Goal: Contribute content: Contribute content

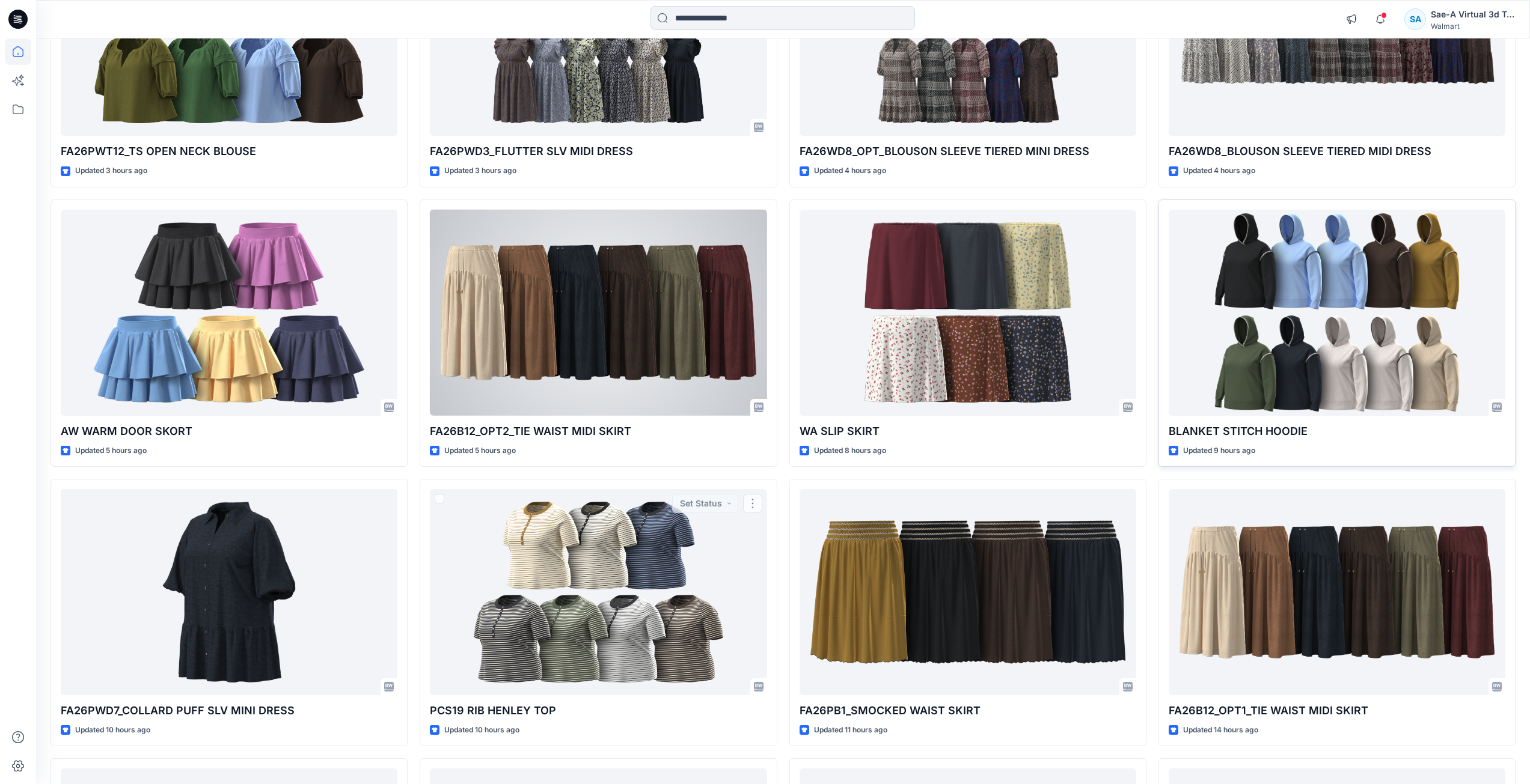
scroll to position [266, 0]
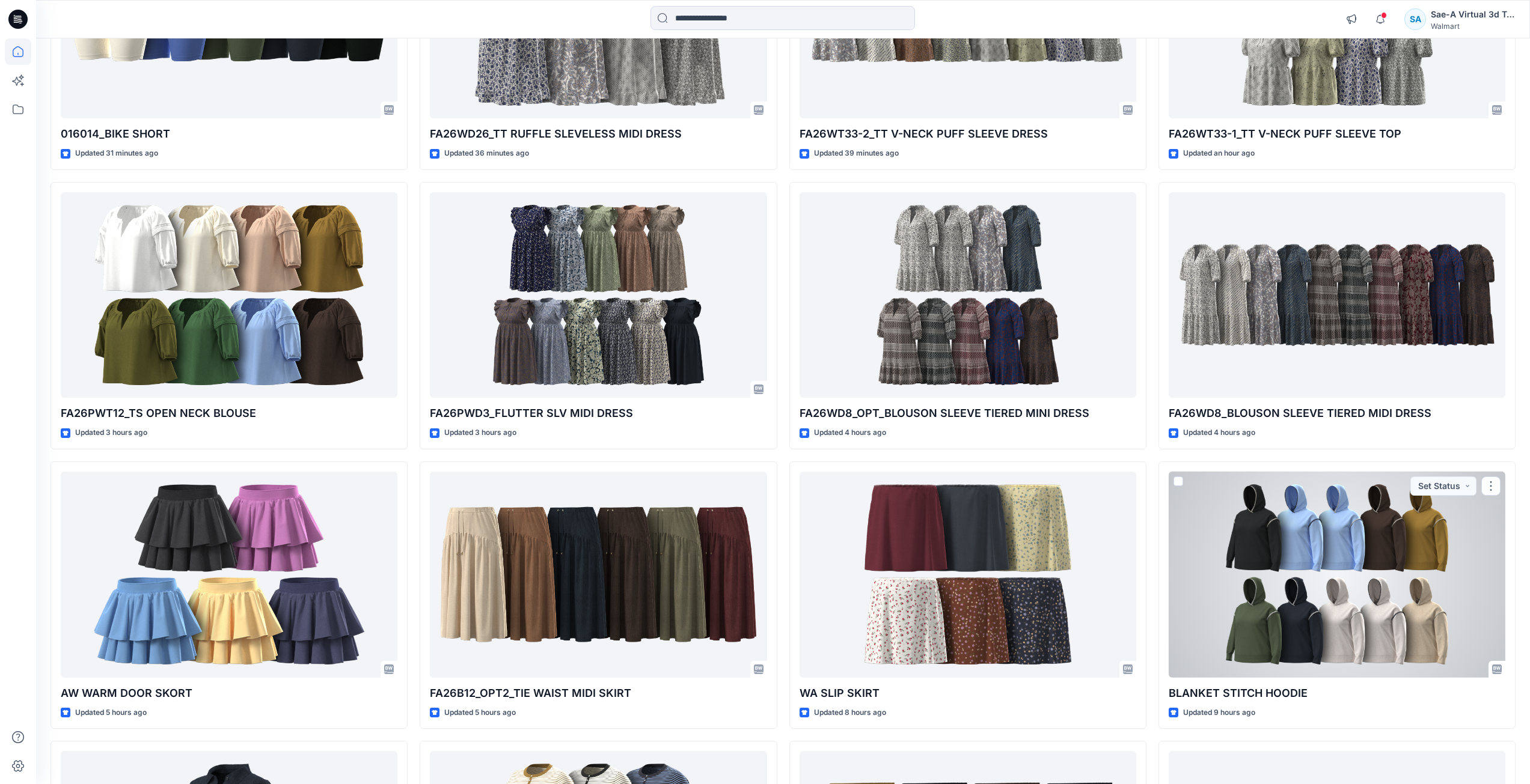
drag, startPoint x: 1321, startPoint y: 651, endPoint x: 1321, endPoint y: 638, distance: 13.0
click at [1321, 651] on div at bounding box center [1337, 575] width 336 height 206
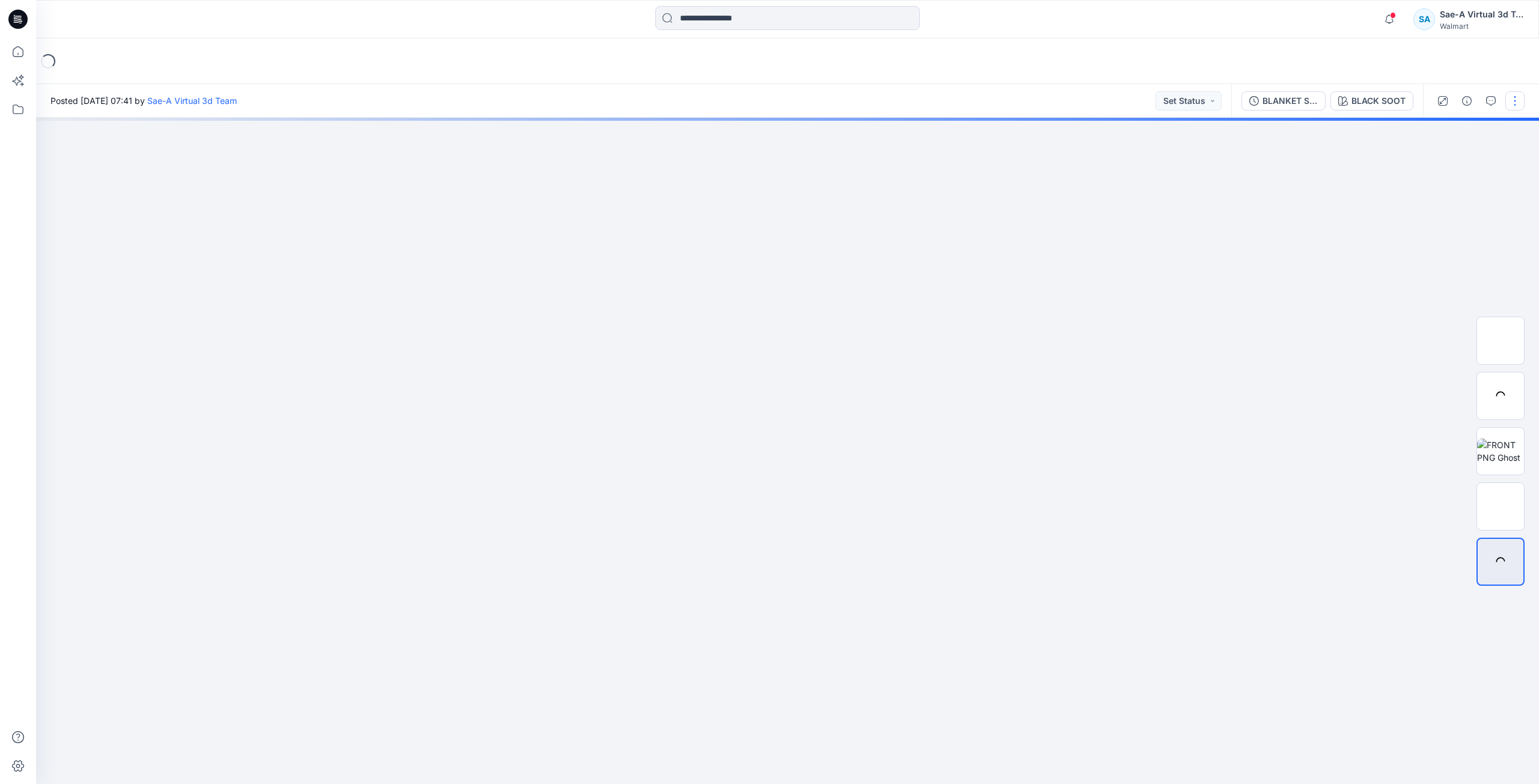
click at [1515, 102] on button "button" at bounding box center [1515, 101] width 19 height 19
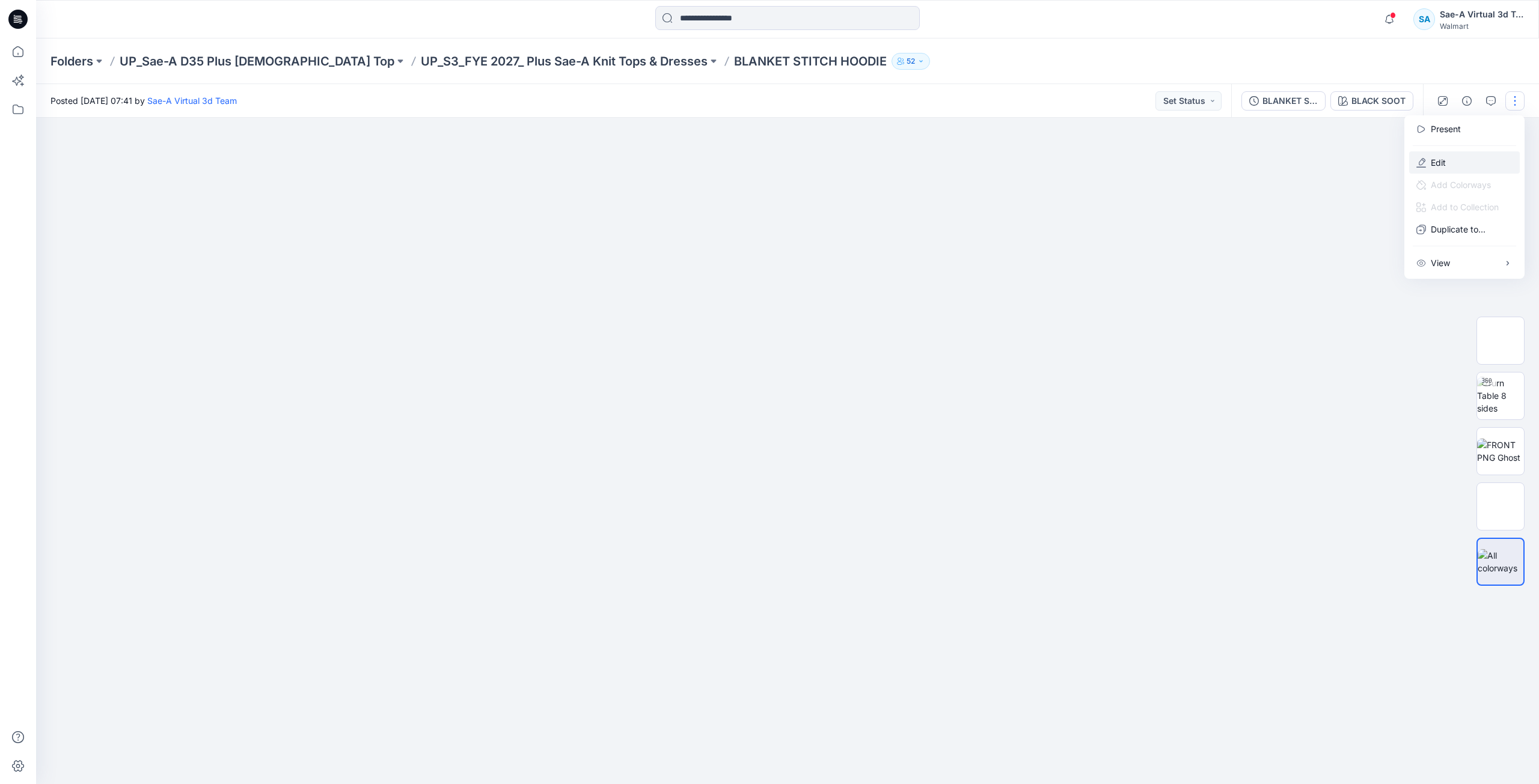
click at [1459, 164] on button "Edit" at bounding box center [1464, 162] width 111 height 22
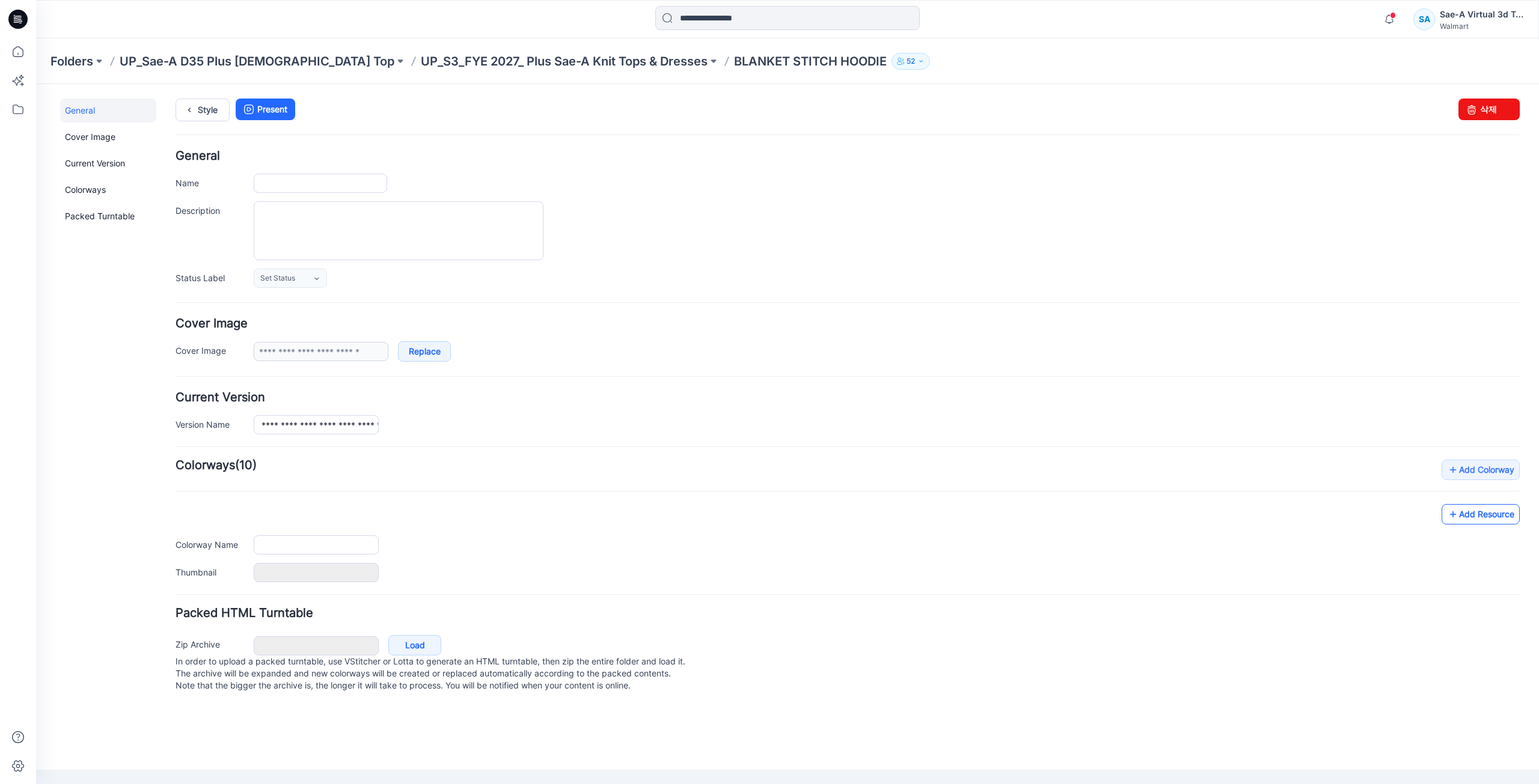
type input "**********"
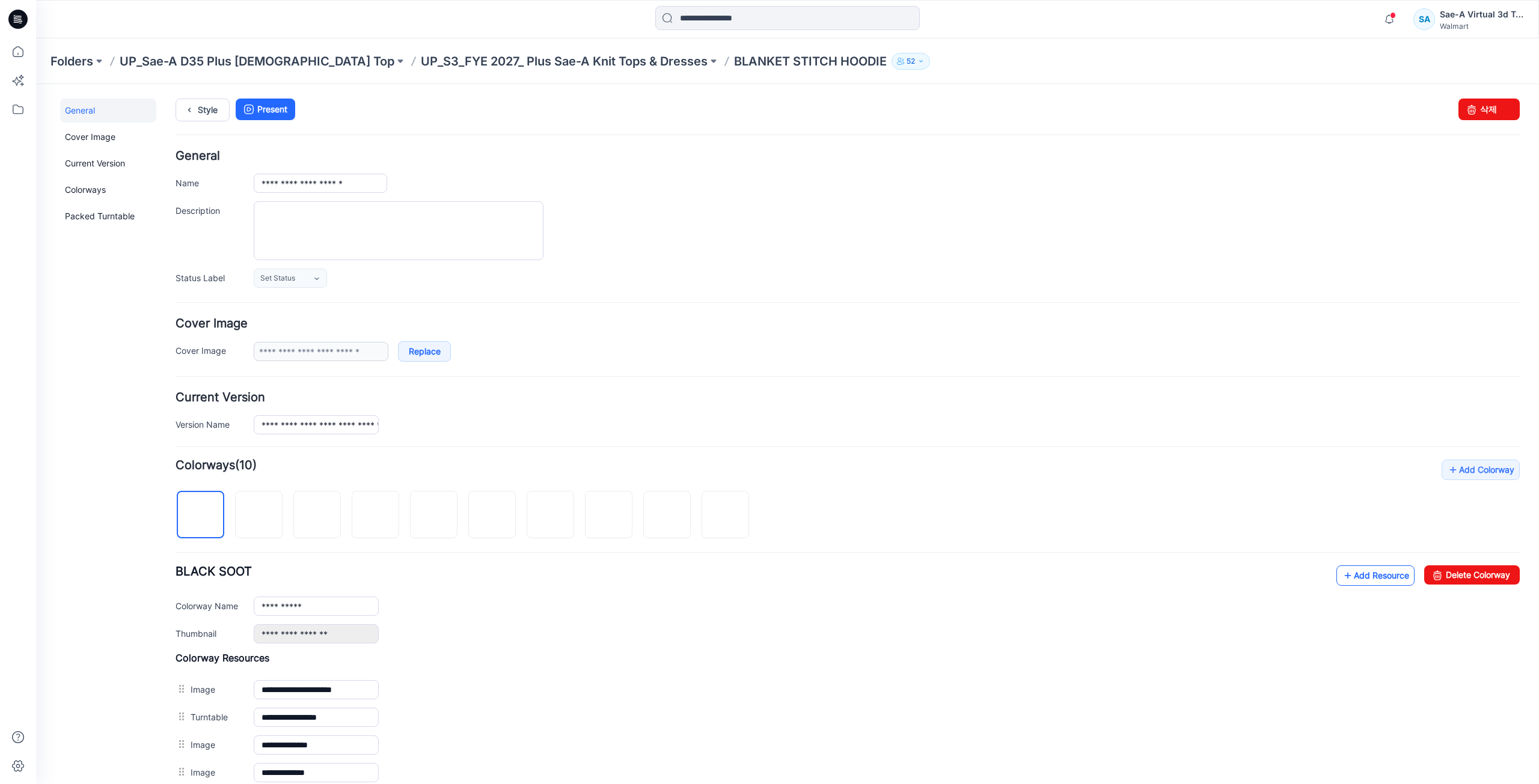
click at [1369, 579] on link "Add Resource" at bounding box center [1375, 575] width 78 height 21
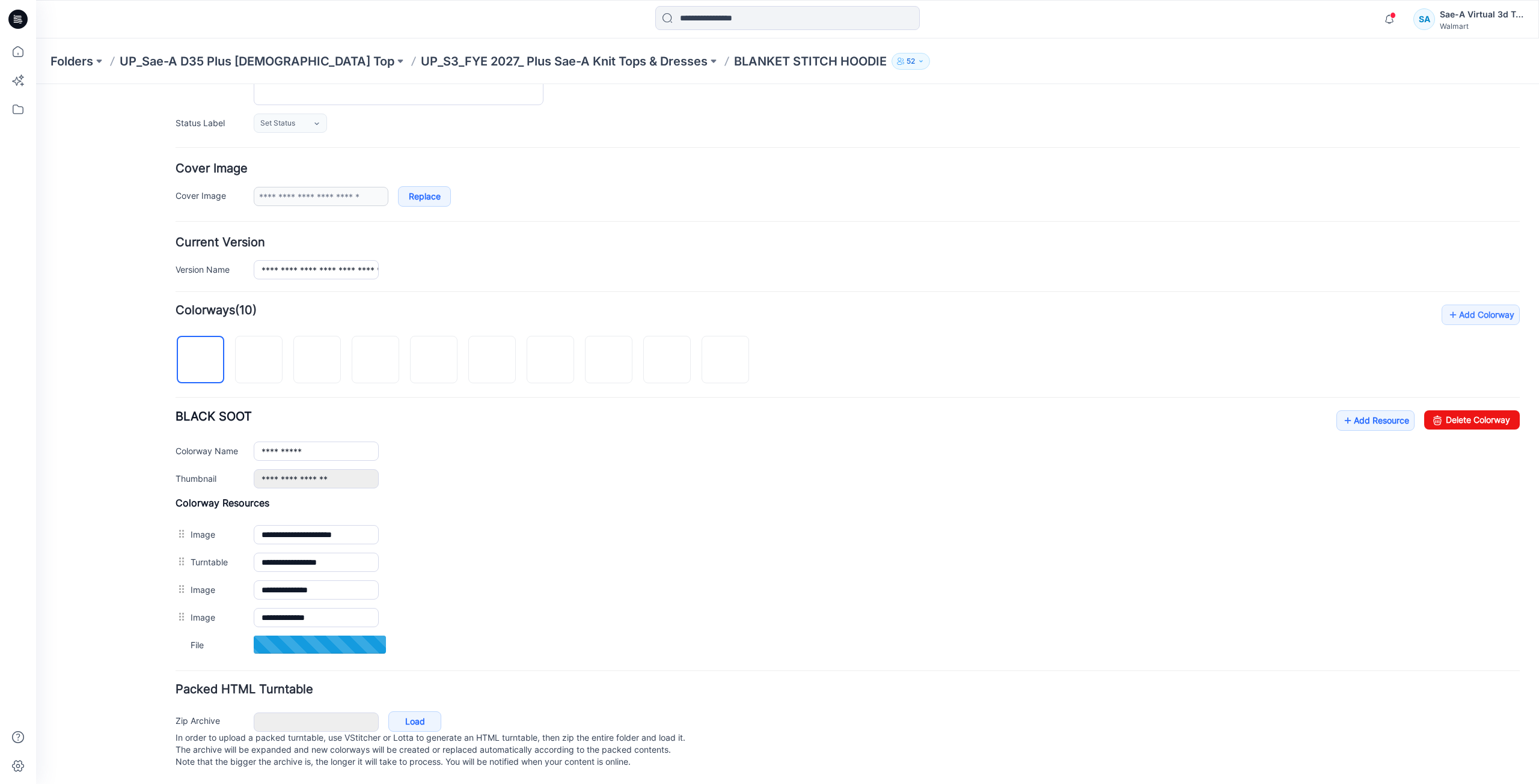
scroll to position [167, 0]
click at [1366, 410] on link "Add Resource" at bounding box center [1375, 420] width 78 height 21
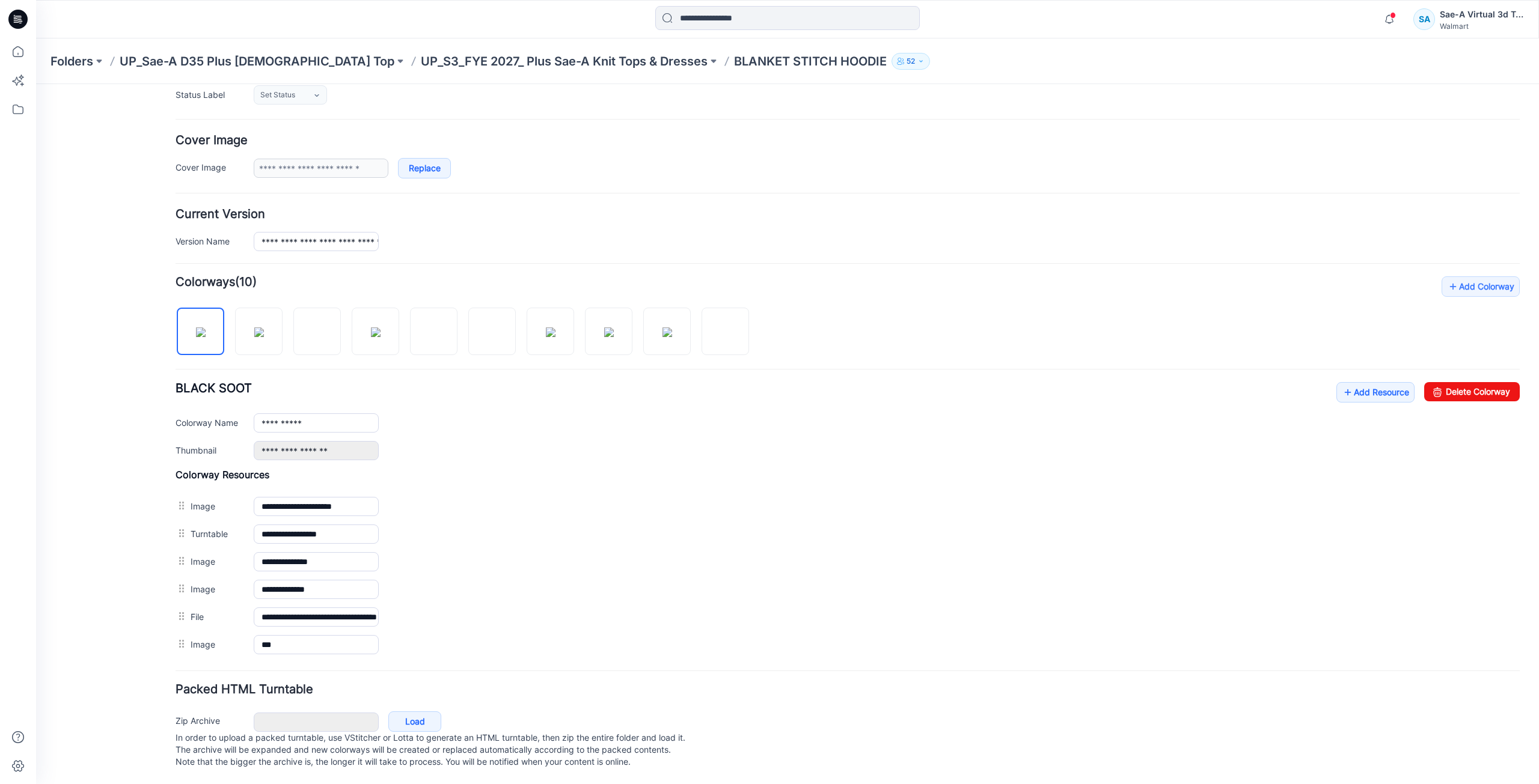
scroll to position [0, 0]
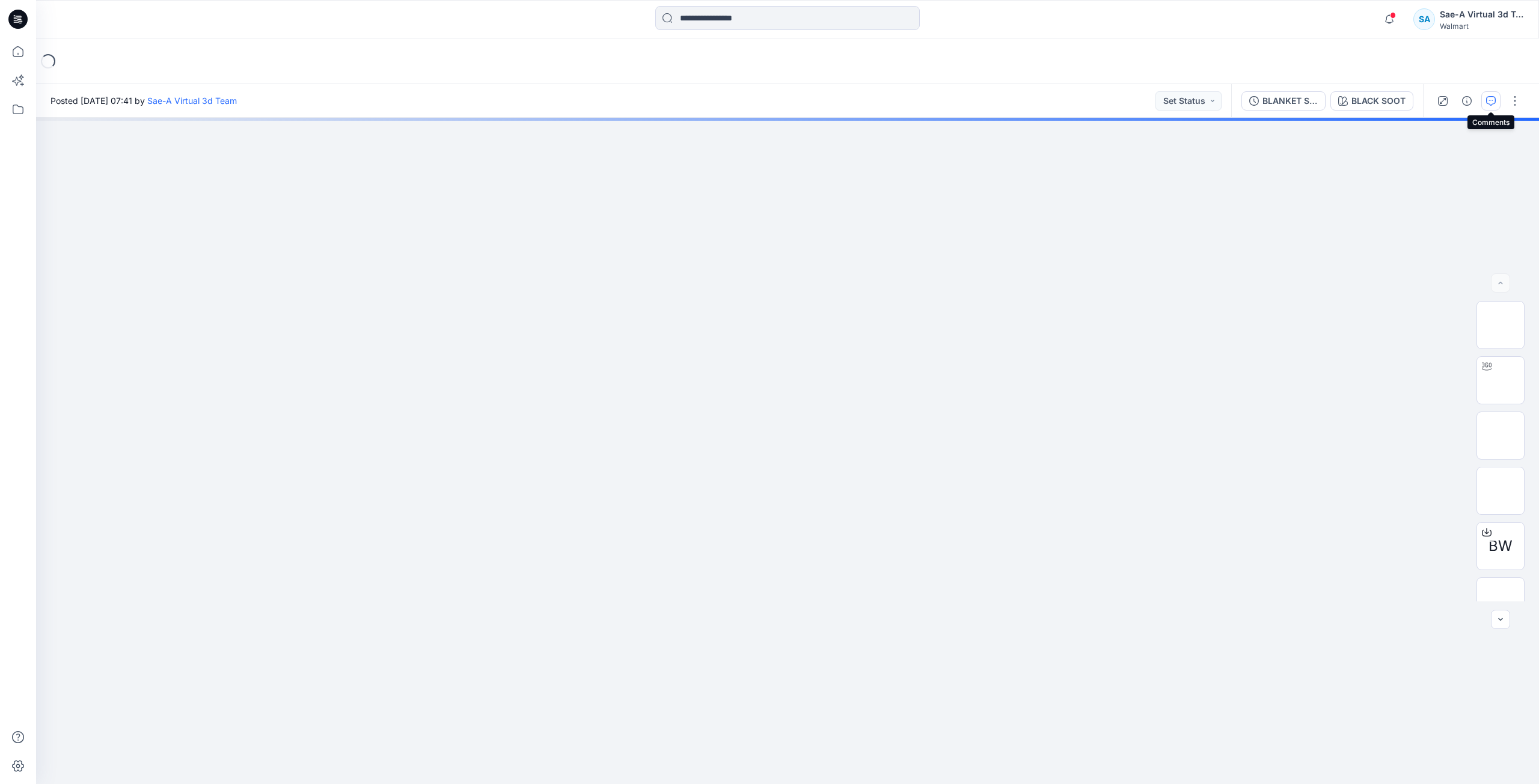
click at [1489, 102] on icon "button" at bounding box center [1491, 101] width 10 height 10
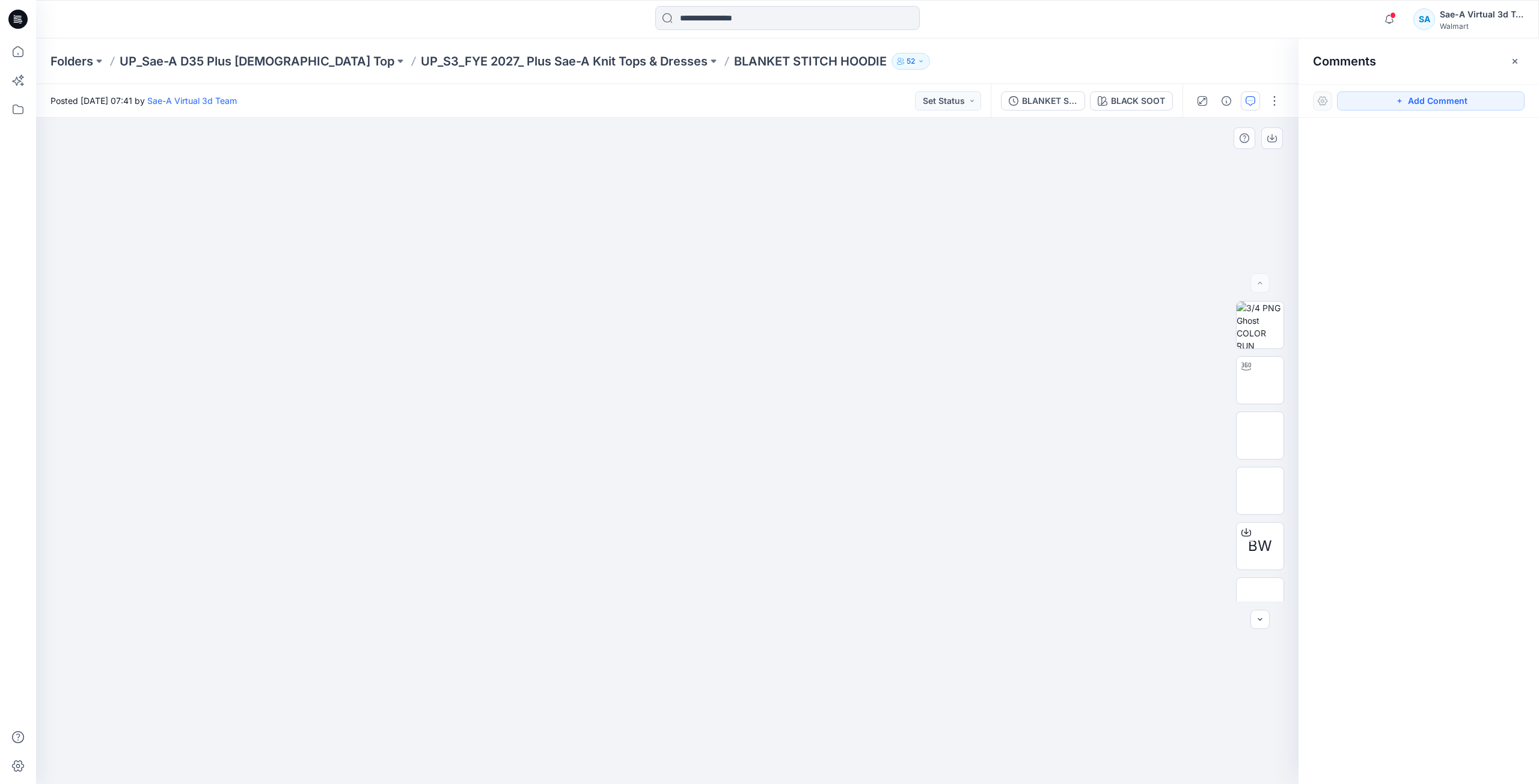
drag, startPoint x: 1482, startPoint y: 104, endPoint x: 1139, endPoint y: 187, distance: 352.9
click at [1482, 103] on button "Add Comment" at bounding box center [1430, 101] width 187 height 19
click at [898, 177] on div "1" at bounding box center [667, 451] width 1262 height 666
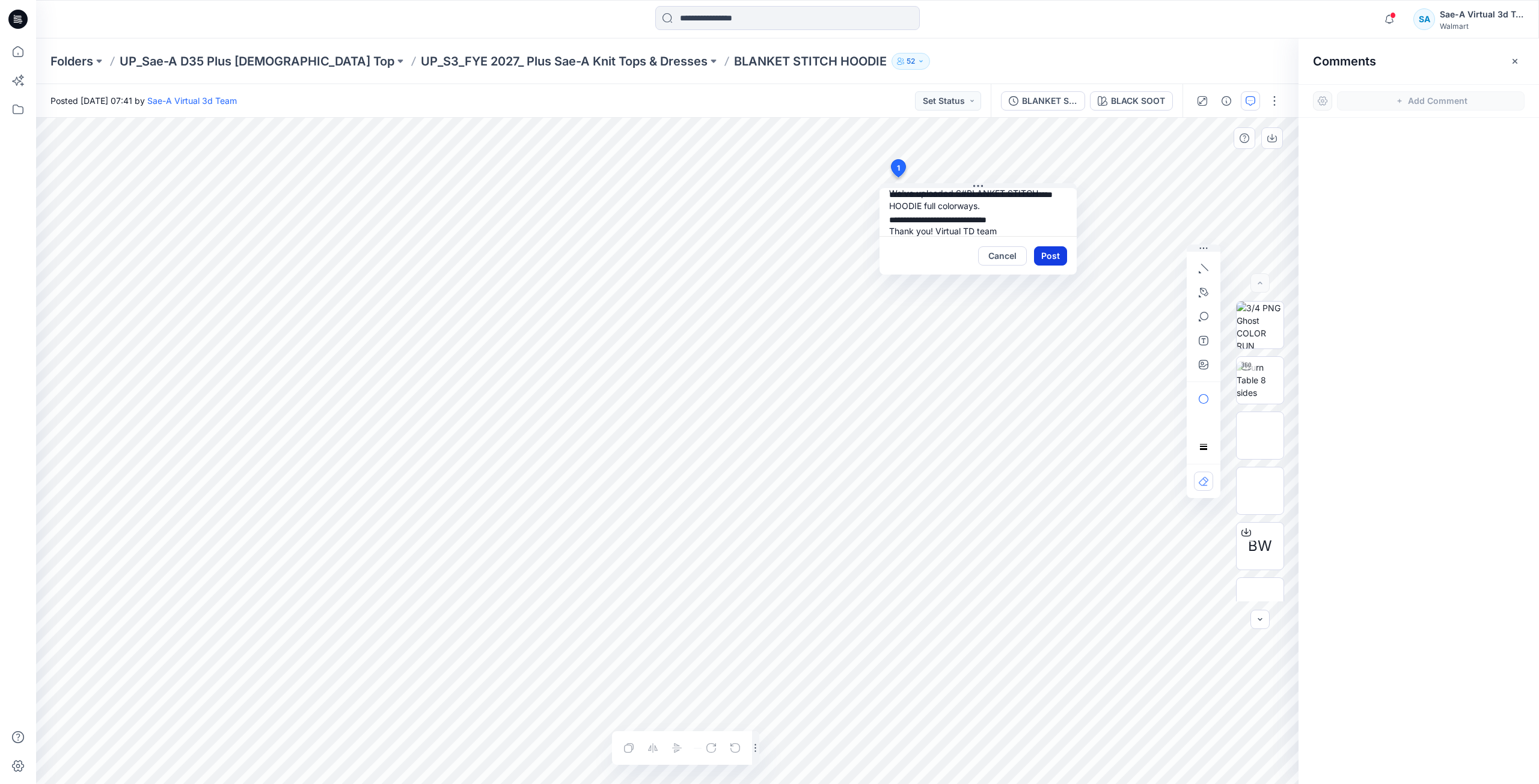
type textarea "**********"
click at [1062, 260] on button "Post" at bounding box center [1050, 255] width 33 height 19
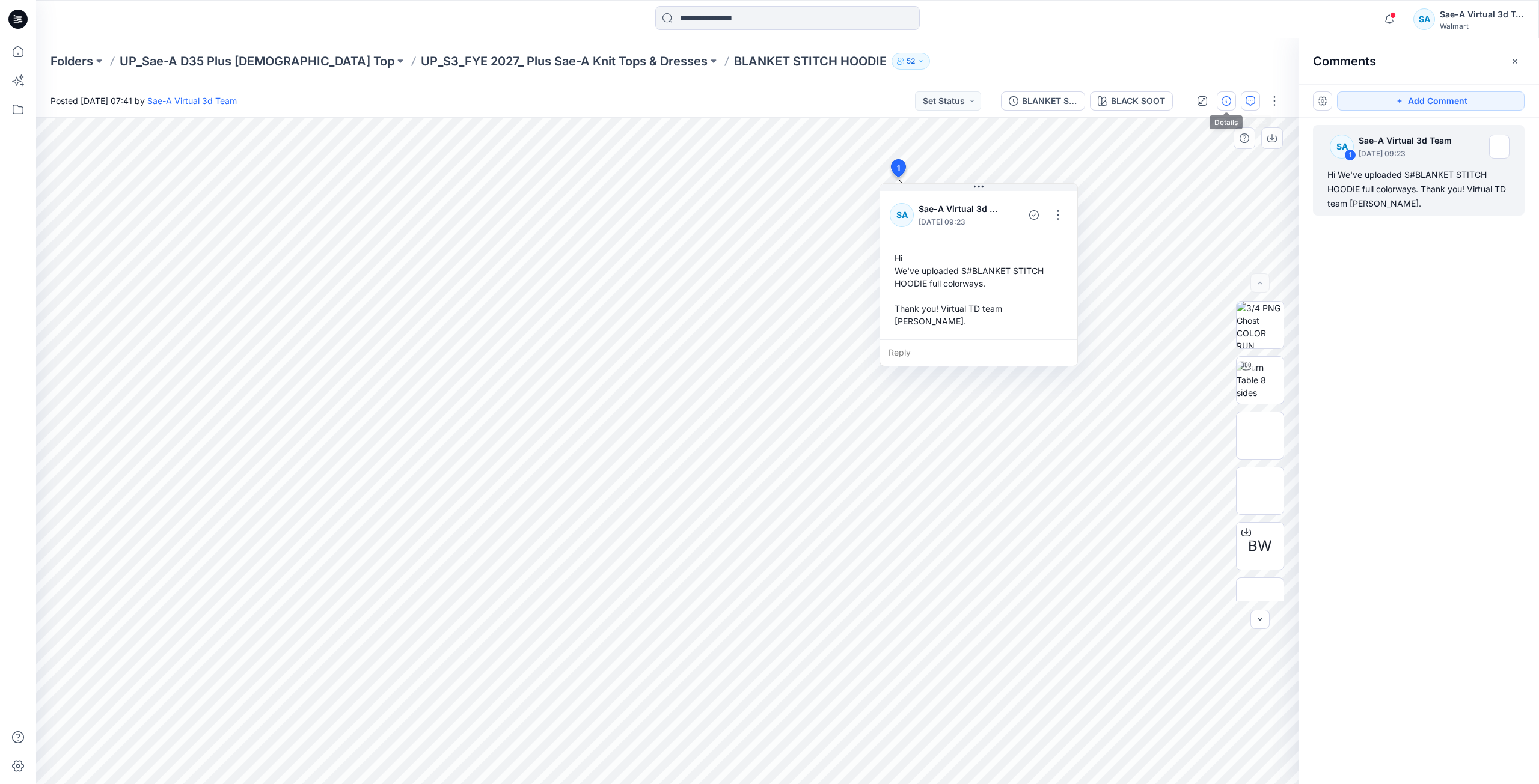
click at [1225, 97] on icon "button" at bounding box center [1226, 101] width 10 height 10
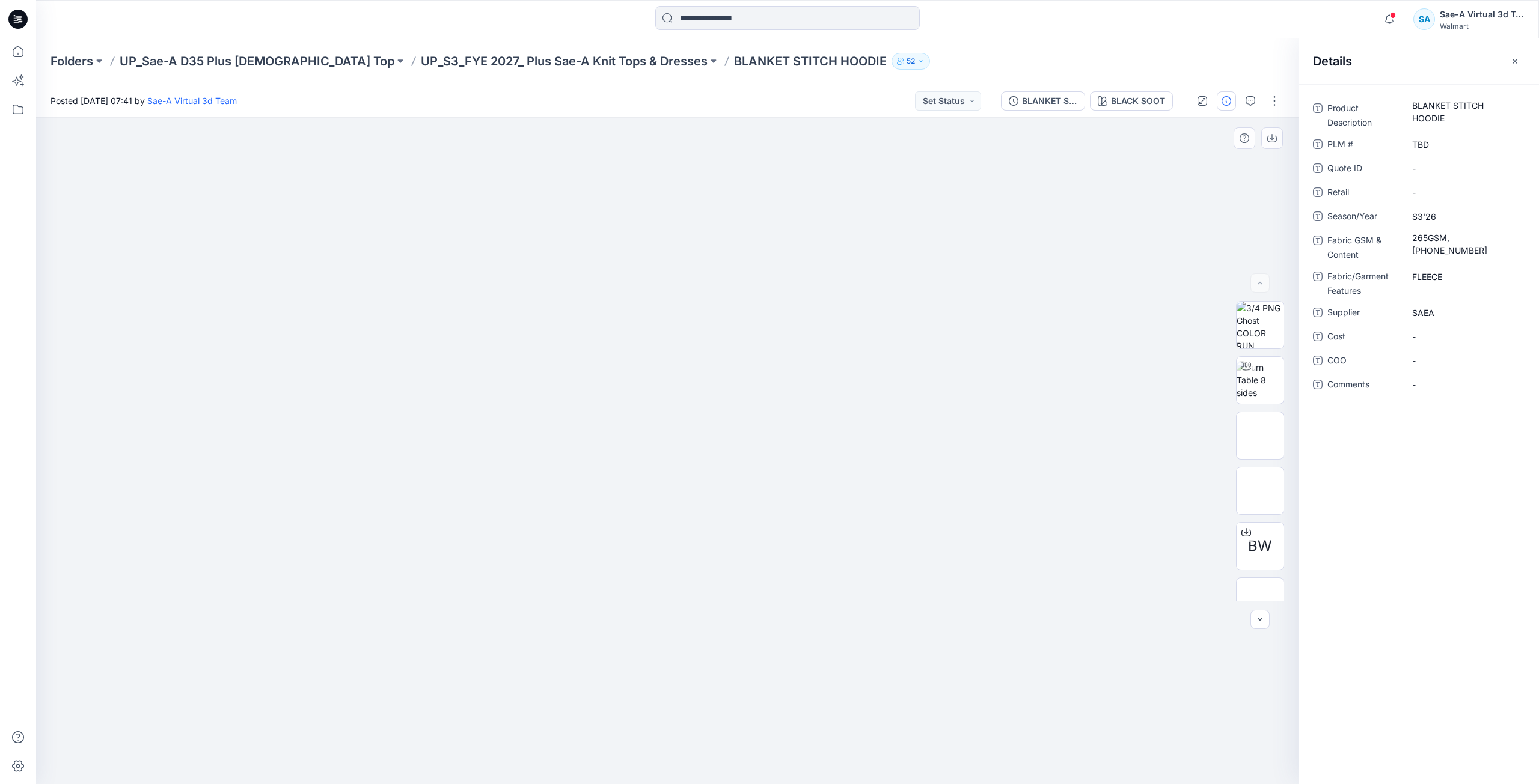
click at [21, 18] on icon at bounding box center [18, 19] width 19 height 19
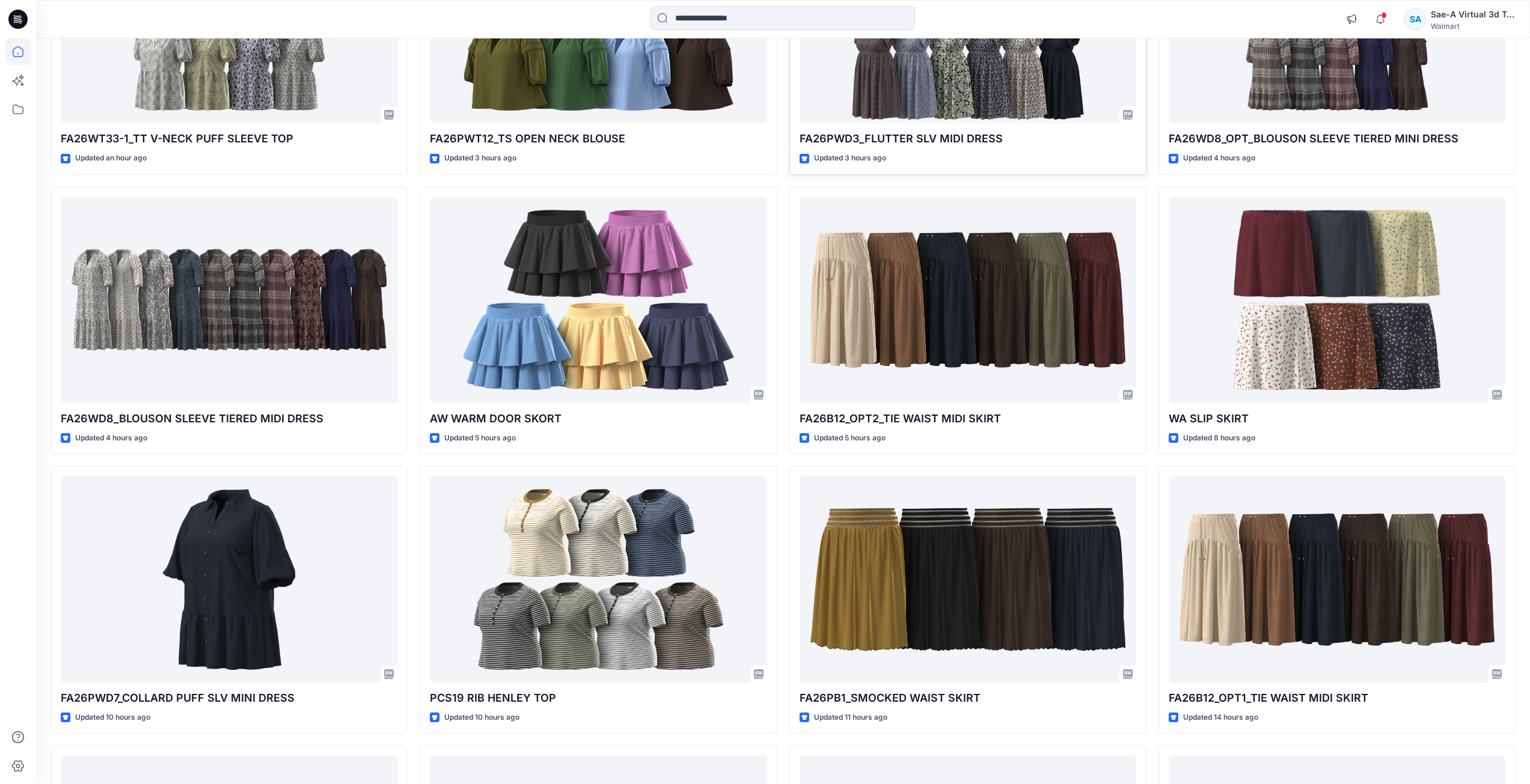
scroll to position [300, 0]
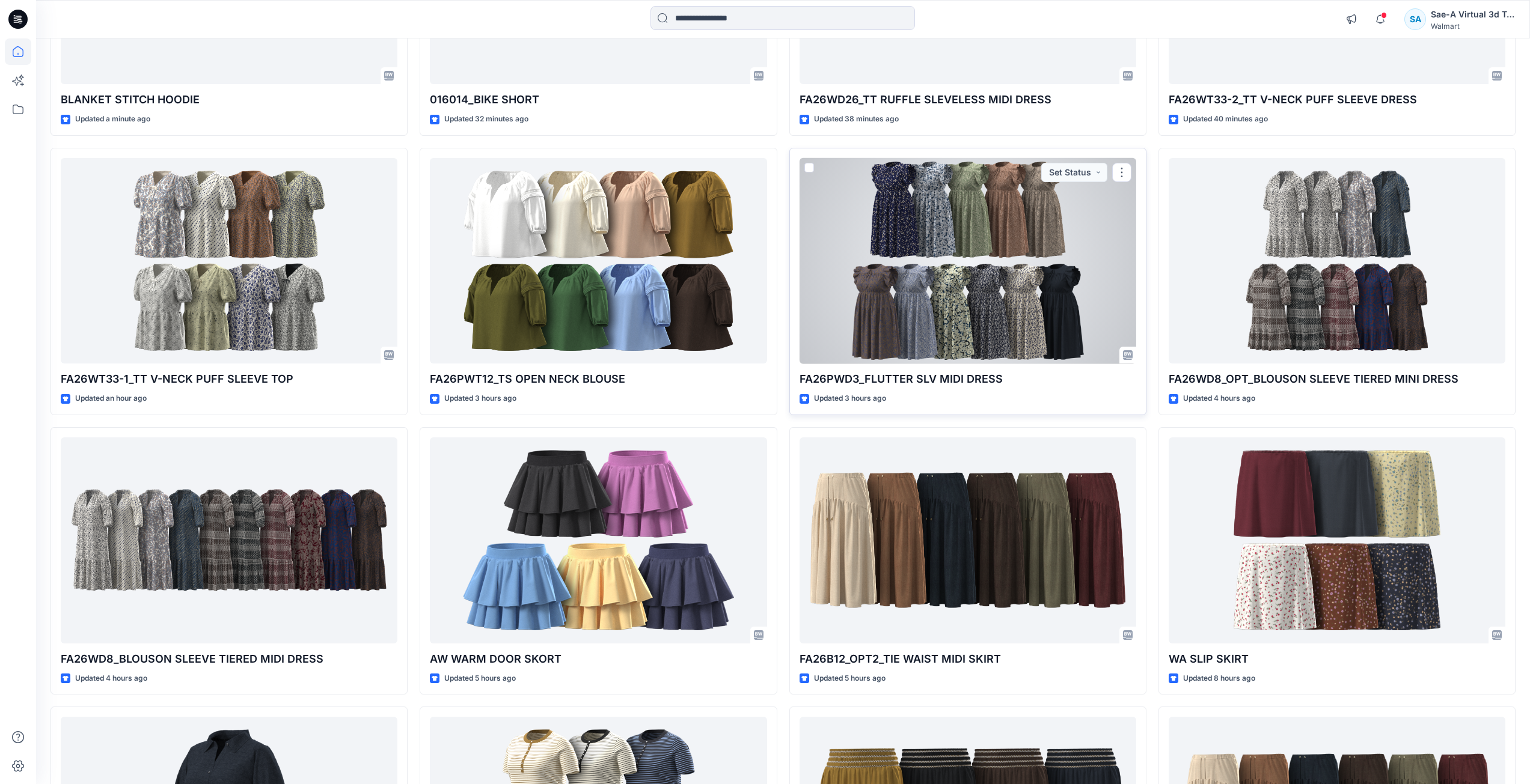
click at [905, 326] on div at bounding box center [968, 261] width 336 height 206
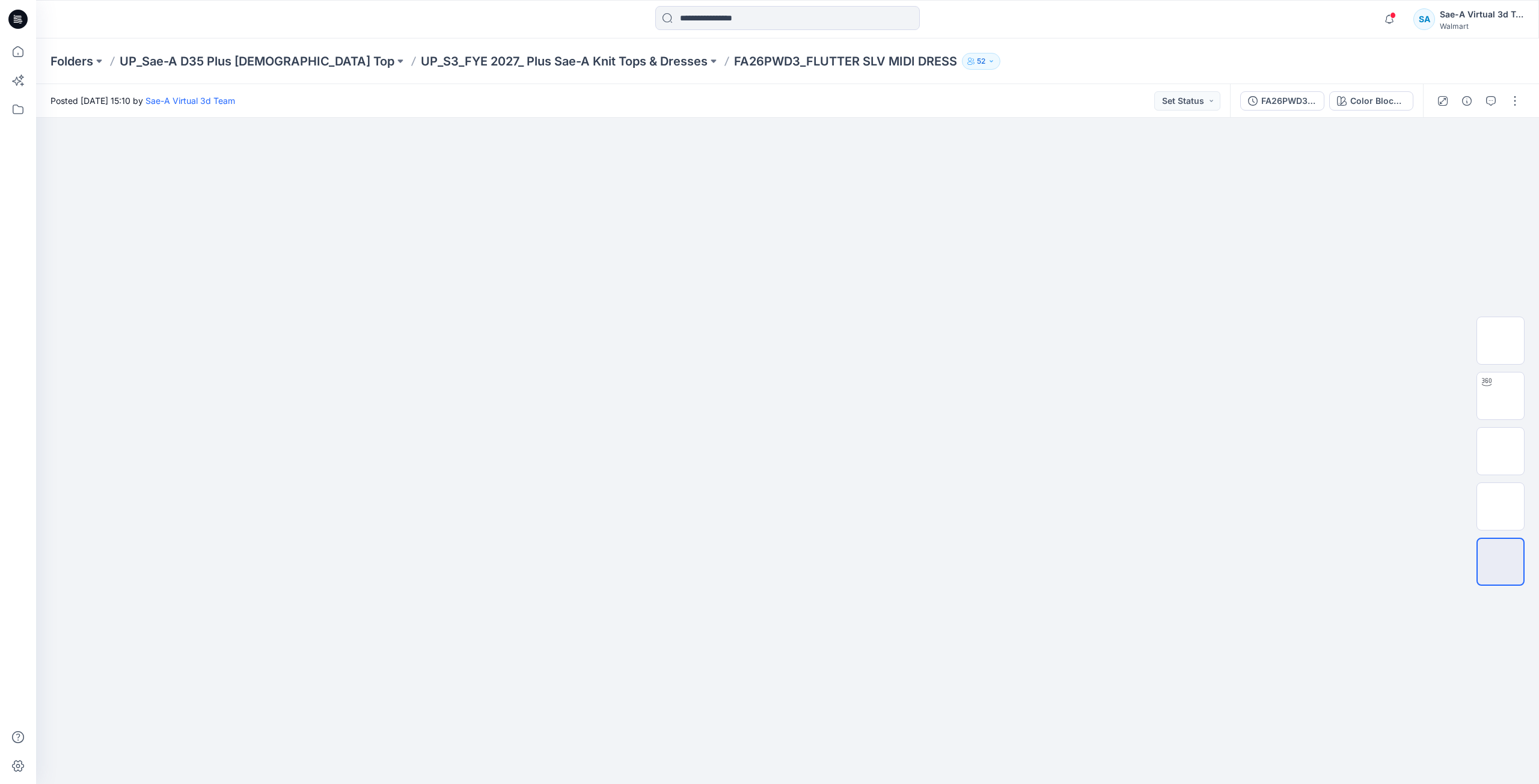
click at [18, 21] on icon at bounding box center [18, 19] width 19 height 19
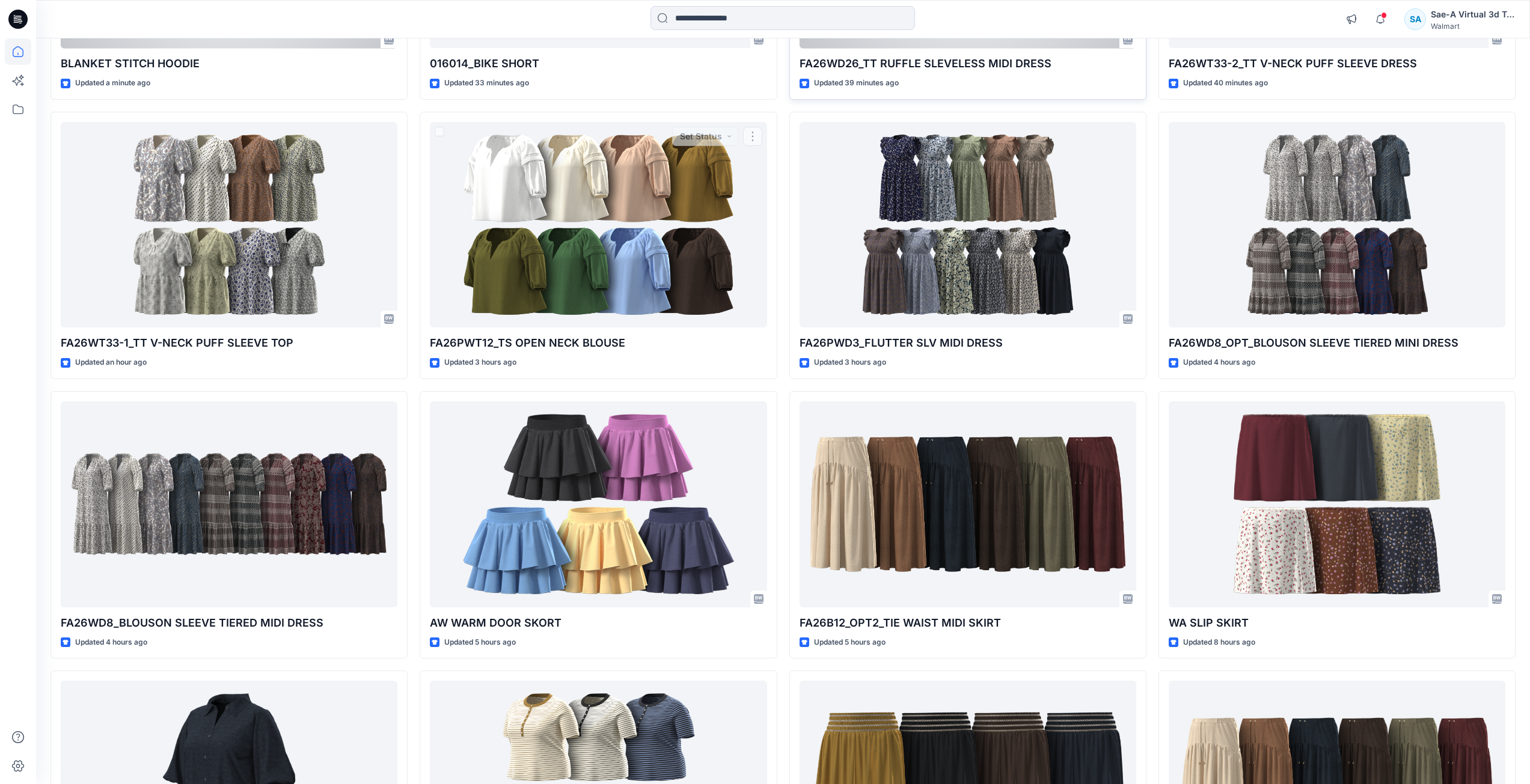
scroll to position [261, 0]
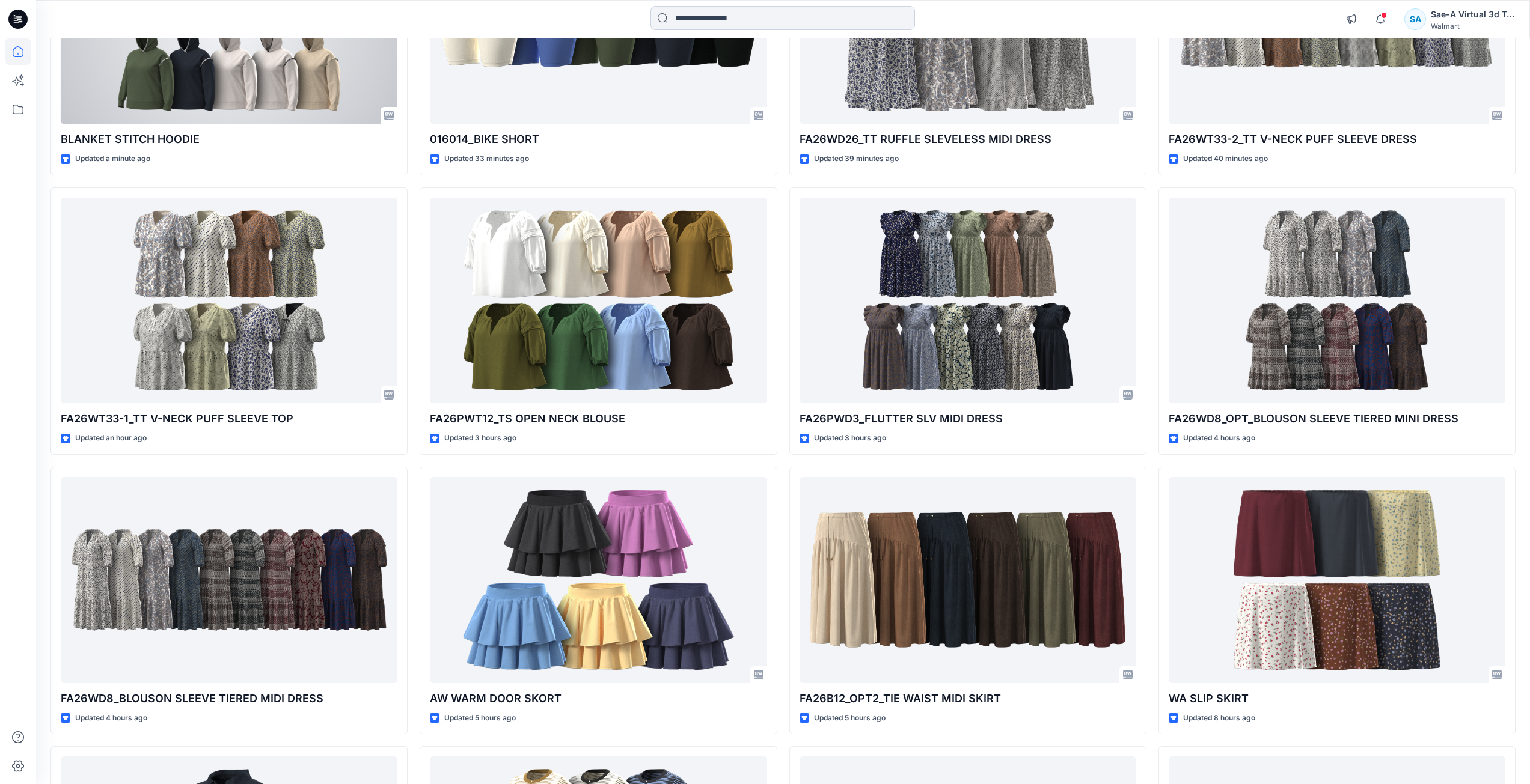
click at [832, 24] on input at bounding box center [783, 18] width 265 height 24
paste input "********"
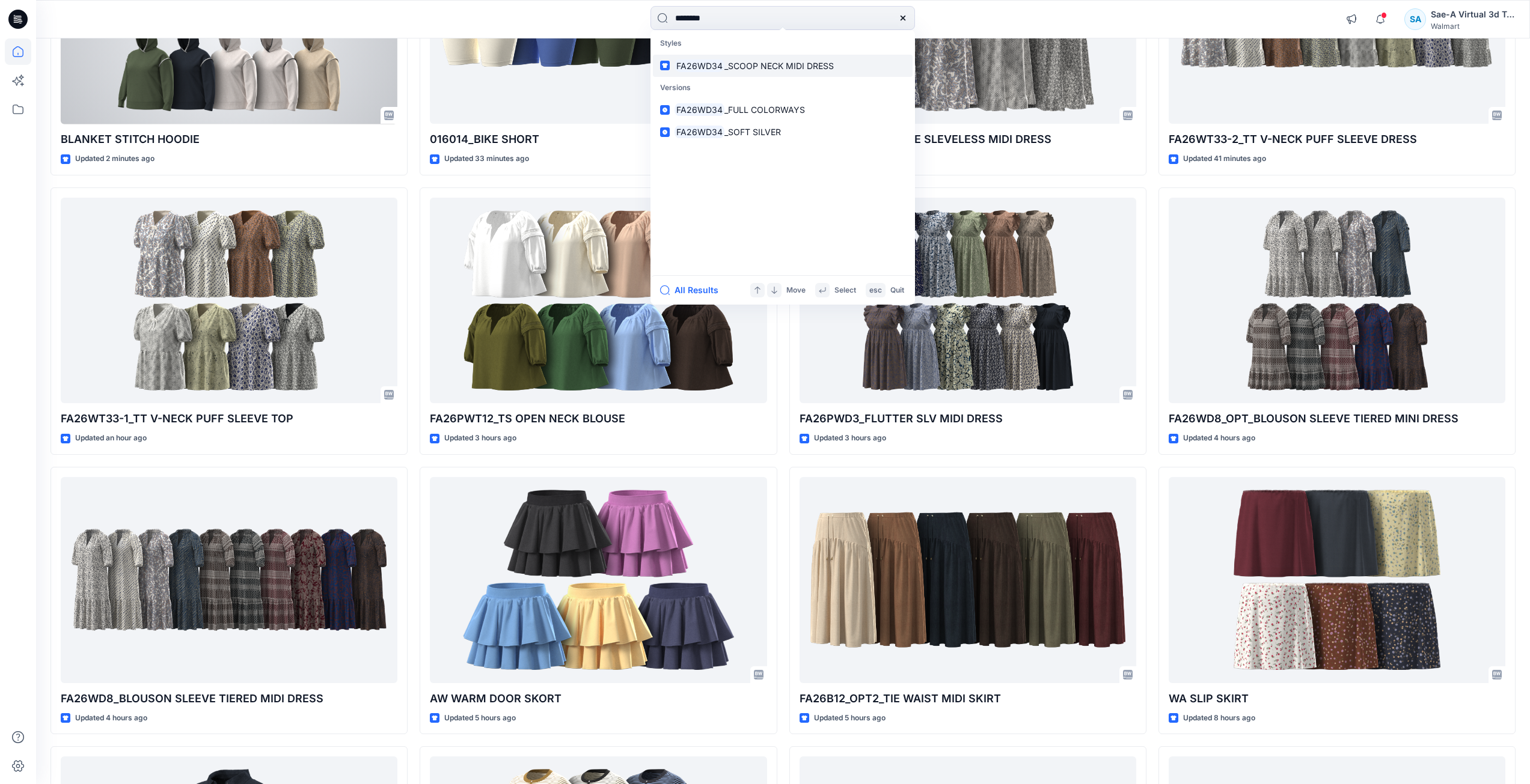
type input "********"
click at [827, 60] on span "_SCOOP NECK MIDI DRESS" at bounding box center [779, 65] width 109 height 10
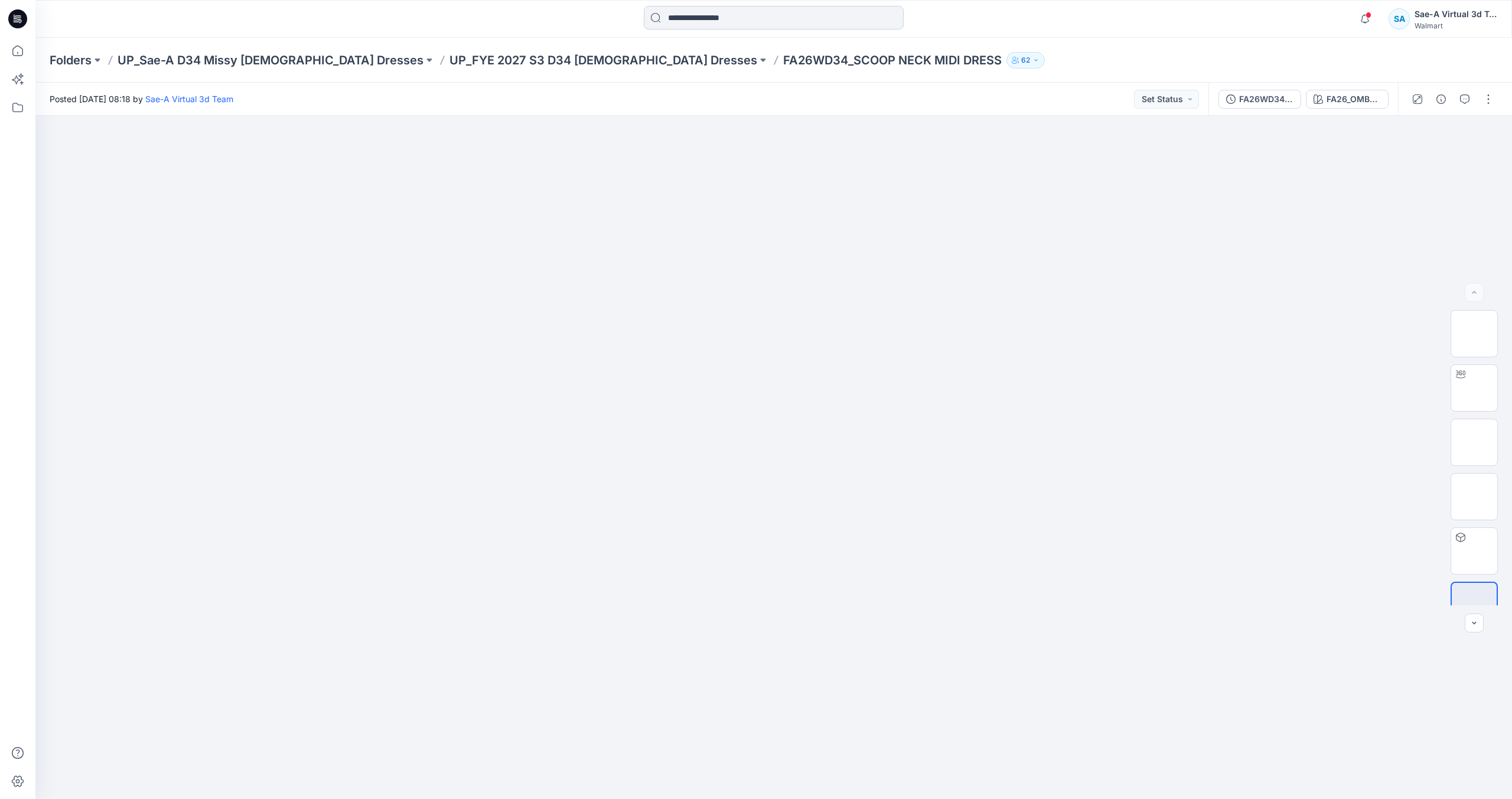
click at [705, 15] on input at bounding box center [774, 17] width 260 height 23
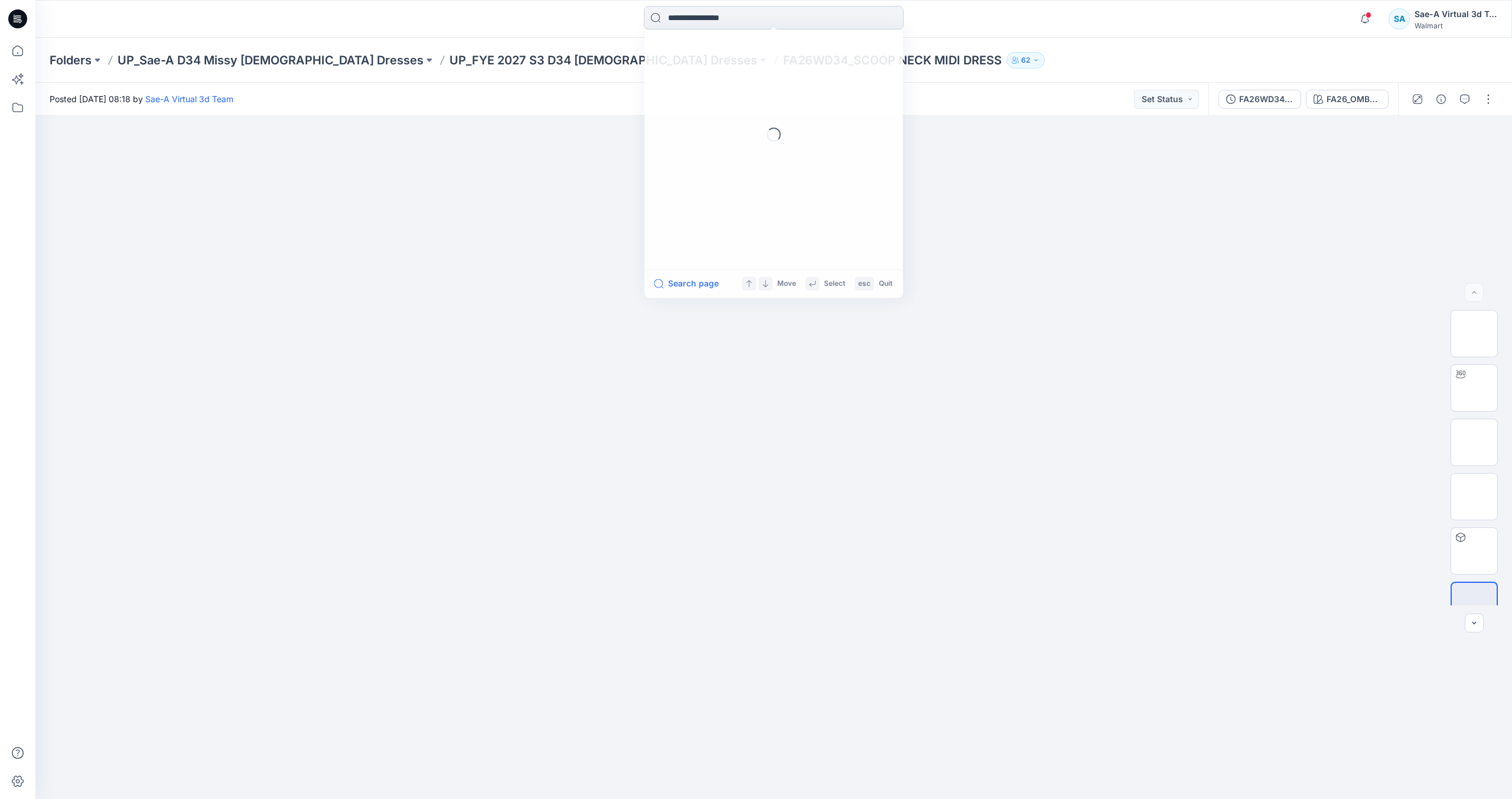
paste input "**********"
type input "**********"
click at [690, 281] on button "All Results" at bounding box center [686, 285] width 65 height 14
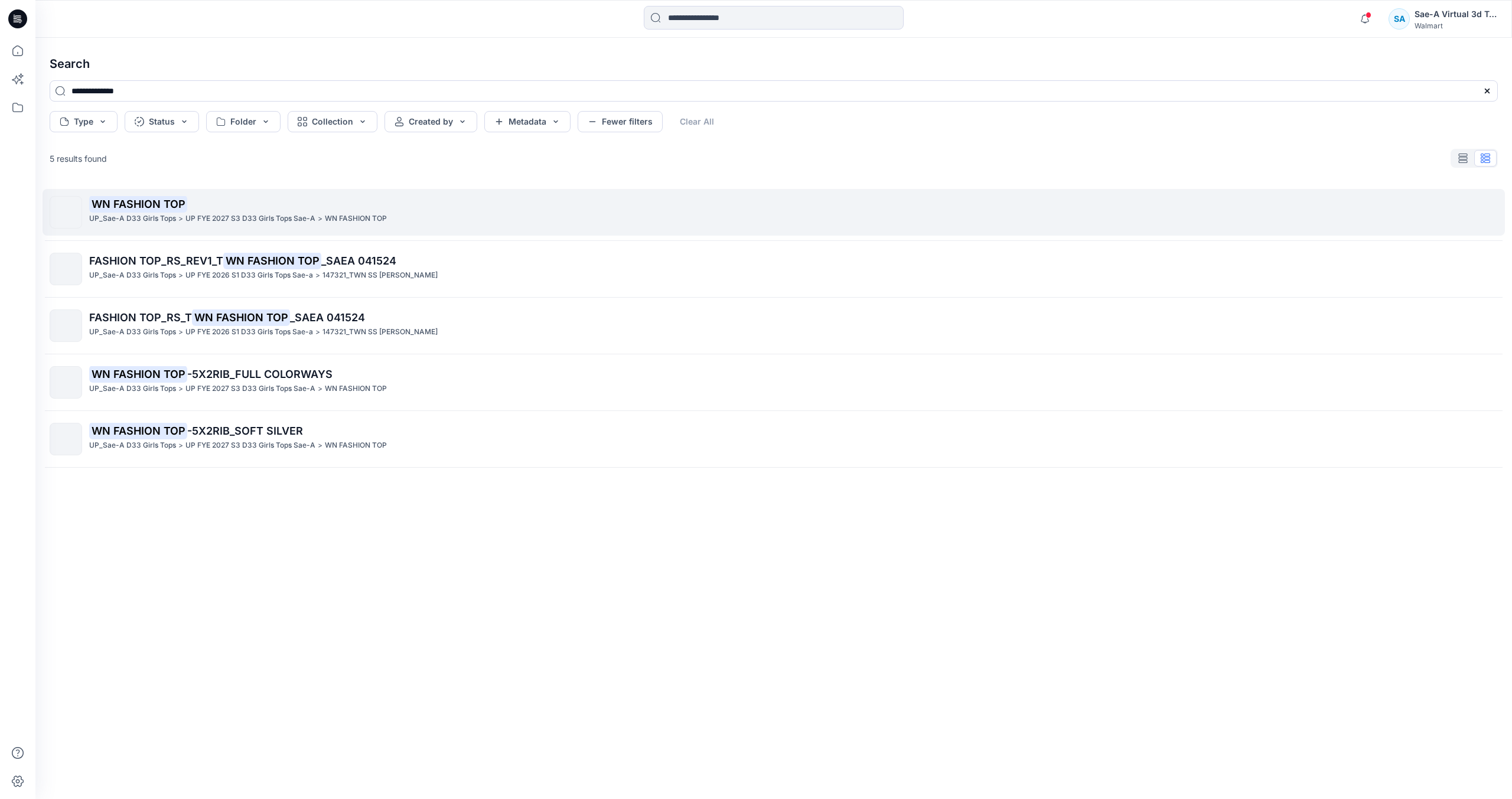
click at [340, 228] on div "WN FASHION TOP UP_Sae-A D33 Girls Tops > UP FYE 2027 S3 D33 Girls Tops Sae-A > …" at bounding box center [793, 212] width 1408 height 32
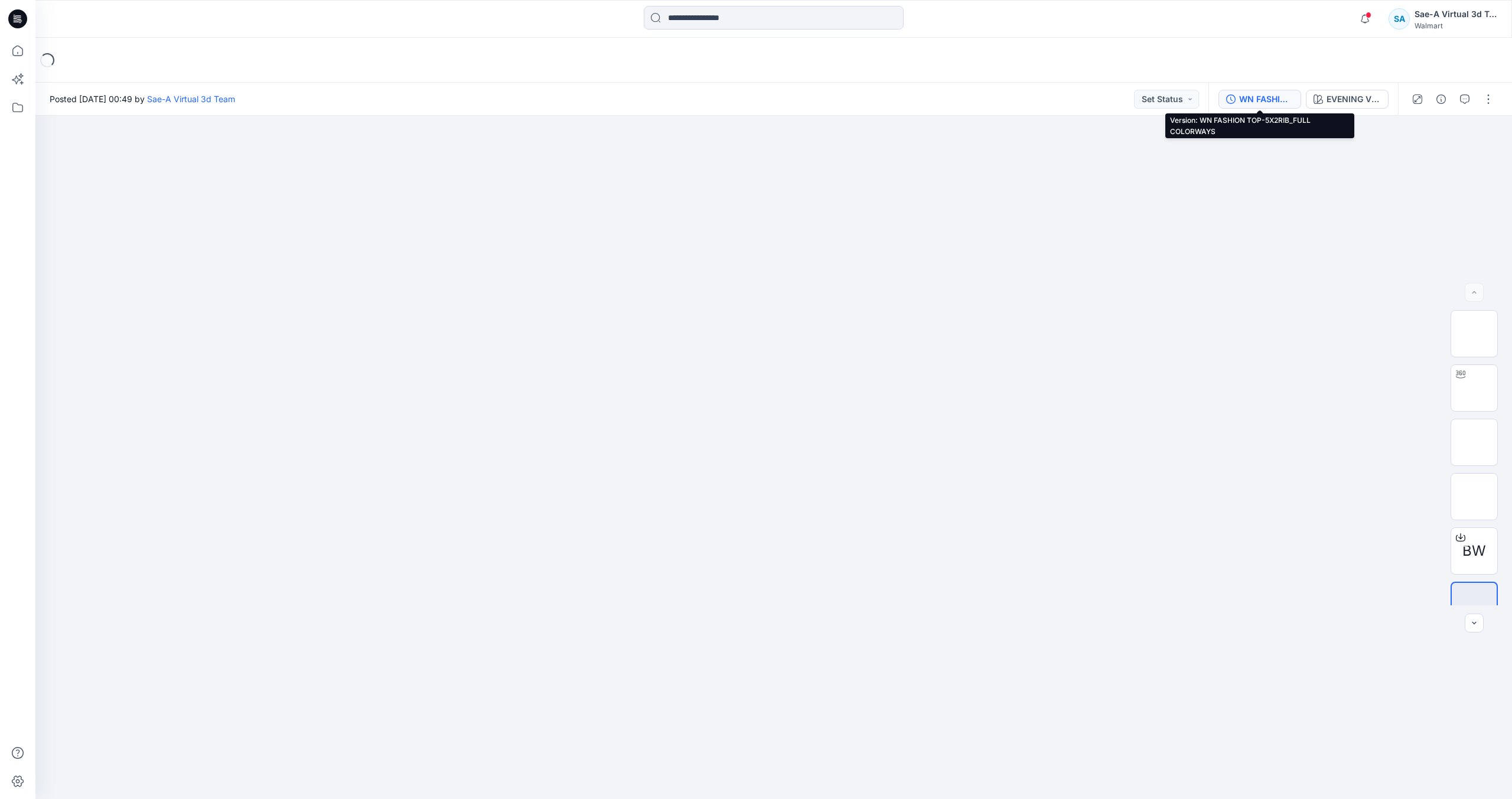
click at [1275, 104] on div "WN FASHION TOP-5X2RIB_FULL COLORWAYS" at bounding box center [1266, 98] width 54 height 13
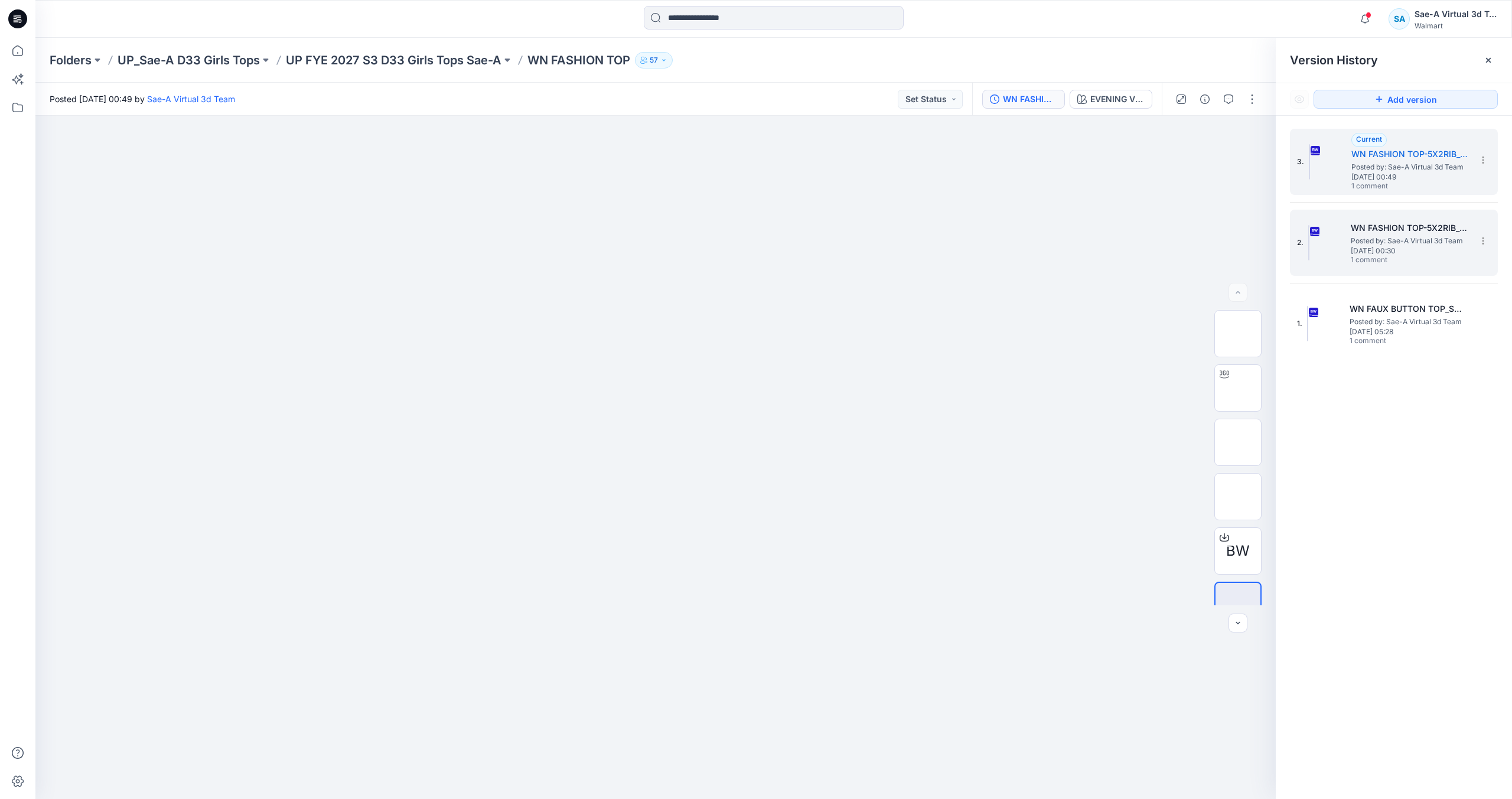
click at [1406, 239] on span "Posted by: Sae-A Virtual 3d Team" at bounding box center [1409, 241] width 118 height 12
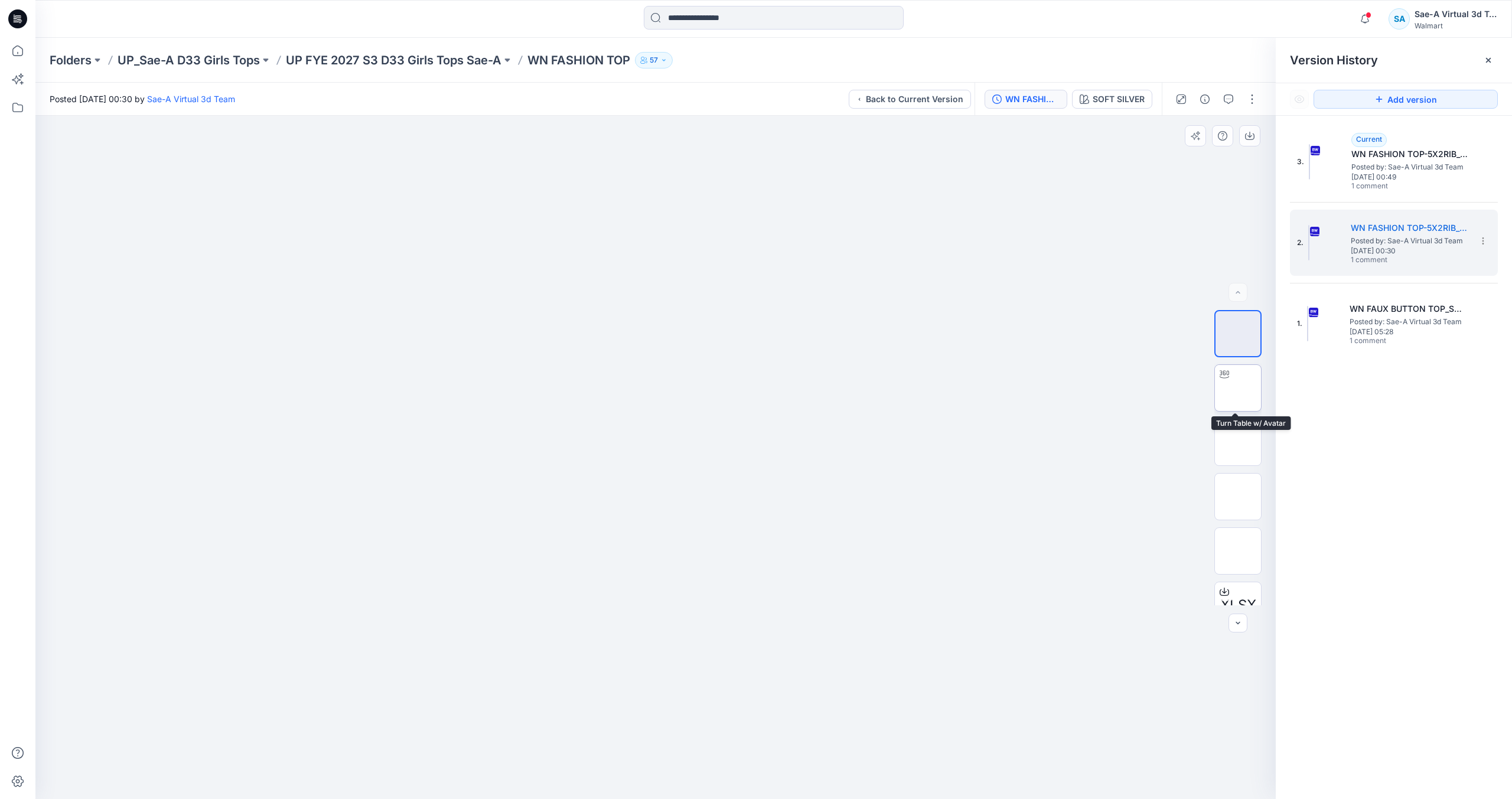
click at [1238, 388] on img at bounding box center [1238, 388] width 0 height 0
